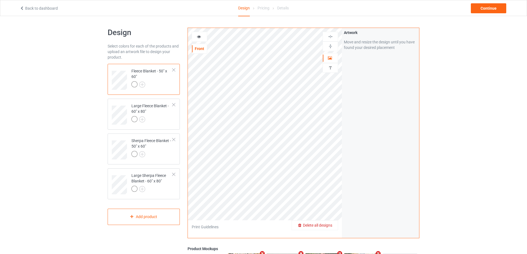
click at [329, 225] on span "Delete all designs" at bounding box center [317, 225] width 29 height 4
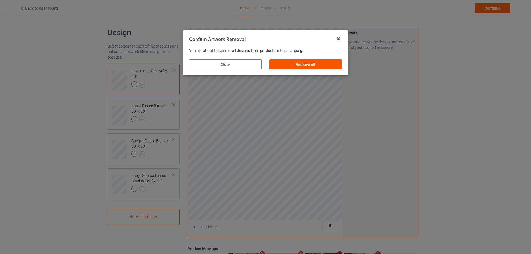
click at [309, 69] on div "Remove all" at bounding box center [306, 64] width 72 height 10
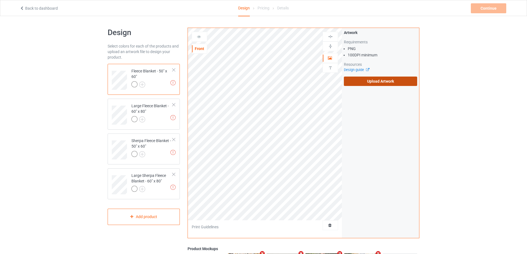
click at [369, 84] on label "Upload Artwork" at bounding box center [380, 81] width 73 height 9
click at [0, 0] on input "Upload Artwork" at bounding box center [0, 0] width 0 height 0
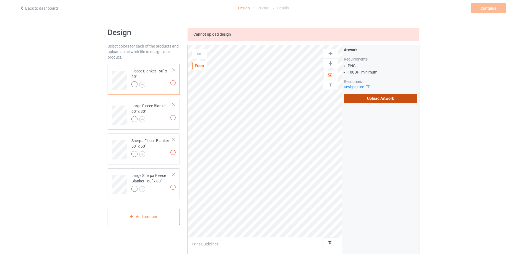
click at [397, 100] on label "Upload Artwork" at bounding box center [380, 98] width 73 height 9
click at [0, 0] on input "Upload Artwork" at bounding box center [0, 0] width 0 height 0
click at [377, 98] on label "Upload Artwork" at bounding box center [380, 98] width 73 height 9
click at [0, 0] on input "Upload Artwork" at bounding box center [0, 0] width 0 height 0
click at [359, 98] on label "Upload Artwork" at bounding box center [380, 98] width 73 height 9
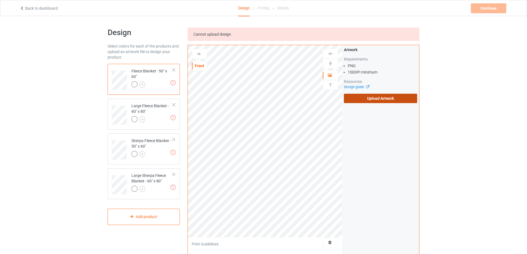
click at [0, 0] on input "Upload Artwork" at bounding box center [0, 0] width 0 height 0
click at [375, 97] on label "Upload Artwork" at bounding box center [380, 98] width 73 height 9
click at [0, 0] on input "Upload Artwork" at bounding box center [0, 0] width 0 height 0
click at [392, 99] on label "Upload Artwork" at bounding box center [380, 98] width 73 height 9
click at [0, 0] on input "Upload Artwork" at bounding box center [0, 0] width 0 height 0
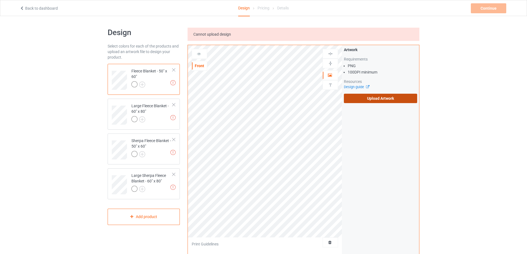
click at [364, 94] on label "Upload Artwork" at bounding box center [380, 98] width 73 height 9
click at [0, 0] on input "Upload Artwork" at bounding box center [0, 0] width 0 height 0
click at [367, 95] on label "Upload Artwork" at bounding box center [380, 98] width 73 height 9
click at [0, 0] on input "Upload Artwork" at bounding box center [0, 0] width 0 height 0
click at [381, 96] on label "Upload Artwork" at bounding box center [380, 98] width 73 height 9
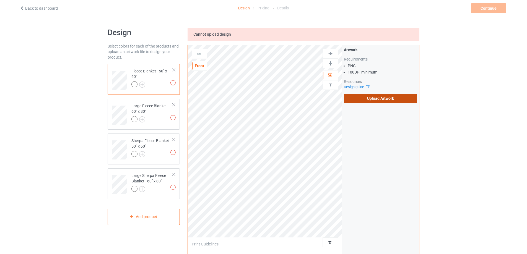
click at [0, 0] on input "Upload Artwork" at bounding box center [0, 0] width 0 height 0
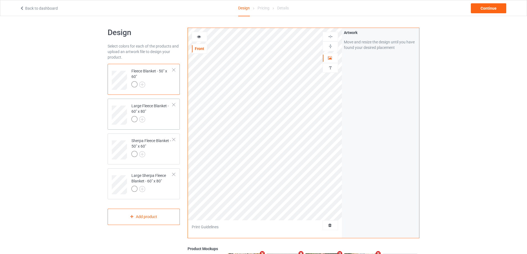
click at [160, 119] on div at bounding box center [151, 120] width 41 height 8
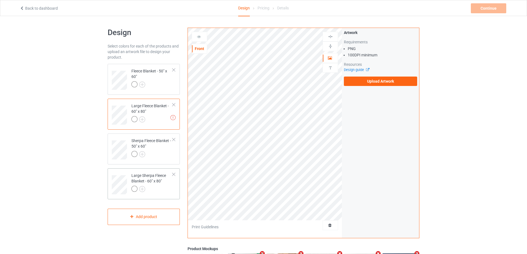
click at [149, 184] on div "Large Sherpa Fleece Blanket - 60" x 80"" at bounding box center [151, 182] width 41 height 19
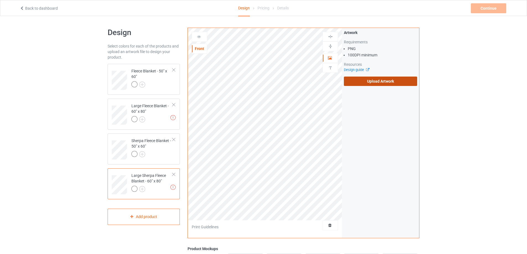
click at [373, 84] on label "Upload Artwork" at bounding box center [380, 81] width 73 height 9
click at [0, 0] on input "Upload Artwork" at bounding box center [0, 0] width 0 height 0
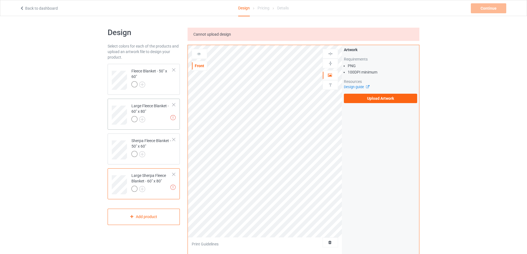
click at [153, 111] on div "Large Fleece Blanket - 60" x 80"" at bounding box center [151, 112] width 41 height 19
click at [363, 104] on div "Artwork Requirements PNG 100 DPI minimum Resources Design guide Upload Artwork" at bounding box center [380, 75] width 77 height 60
click at [366, 99] on label "Upload Artwork" at bounding box center [380, 98] width 73 height 9
click at [0, 0] on input "Upload Artwork" at bounding box center [0, 0] width 0 height 0
click at [378, 102] on label "Upload Artwork" at bounding box center [380, 98] width 73 height 9
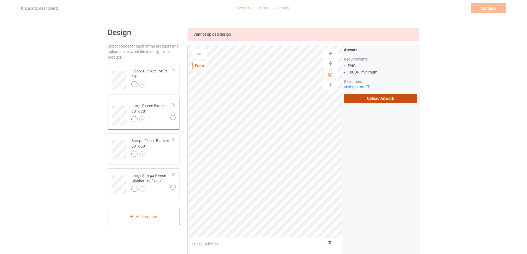
click at [0, 0] on input "Upload Artwork" at bounding box center [0, 0] width 0 height 0
click at [364, 94] on label "Upload Artwork" at bounding box center [380, 98] width 73 height 9
click at [0, 0] on input "Upload Artwork" at bounding box center [0, 0] width 0 height 0
